Goal: Transaction & Acquisition: Subscribe to service/newsletter

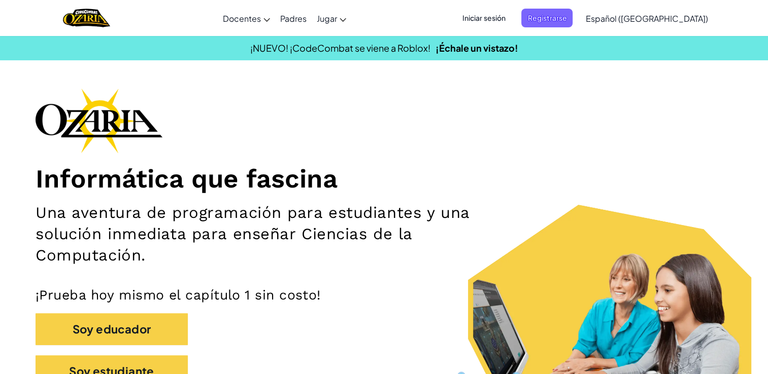
click at [511, 17] on span "Iniciar sesión" at bounding box center [483, 18] width 55 height 19
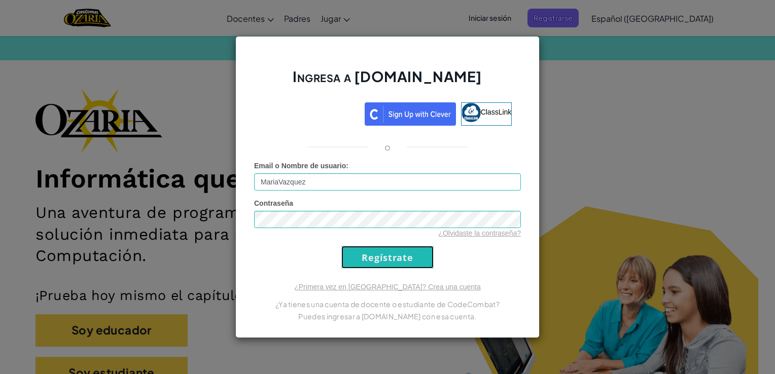
click at [369, 256] on input "Regístrate" at bounding box center [387, 257] width 92 height 23
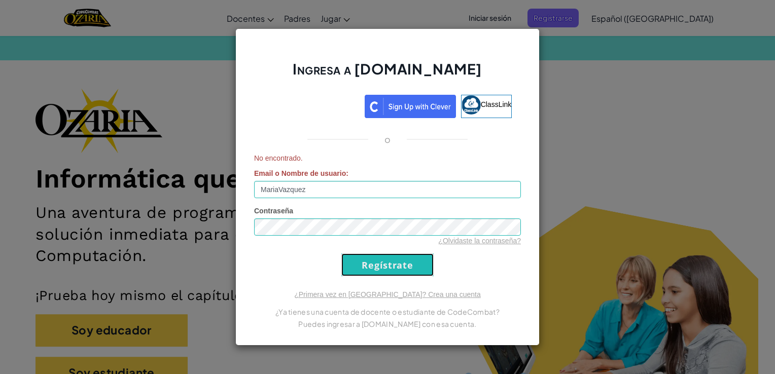
click at [365, 262] on input "Regístrate" at bounding box center [387, 265] width 92 height 23
click at [377, 261] on input "Regístrate" at bounding box center [387, 265] width 92 height 23
click at [386, 267] on input "Regístrate" at bounding box center [387, 265] width 92 height 23
click at [396, 187] on input "MariaVazquez" at bounding box center [387, 189] width 267 height 17
type input "[PERSON_NAME]"
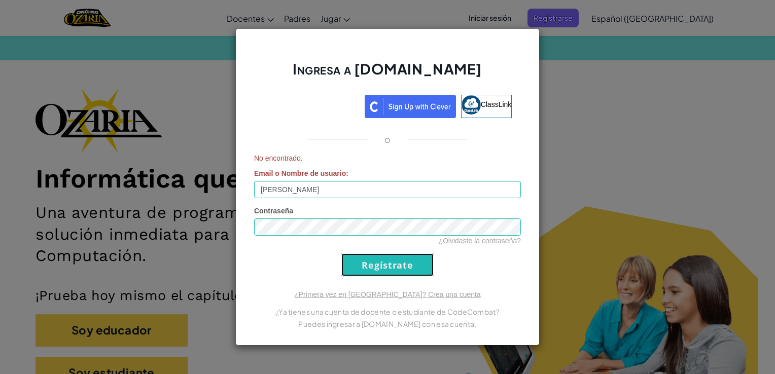
click at [400, 262] on input "Regístrate" at bounding box center [387, 265] width 92 height 23
